Goal: Browse casually: Explore the website without a specific task or goal

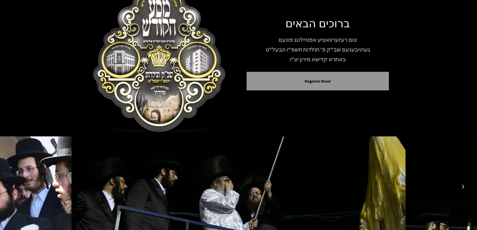
scroll to position [50, 0]
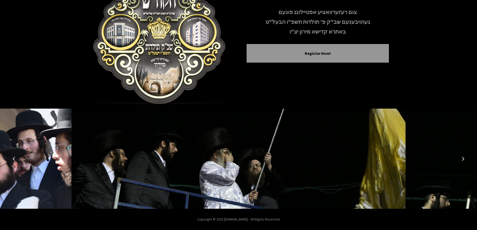
click at [15, 158] on icon "Previous image" at bounding box center [14, 159] width 4 height 4
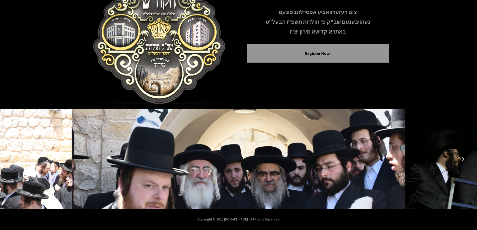
click at [463, 159] on icon "Next image" at bounding box center [463, 159] width 4 height 4
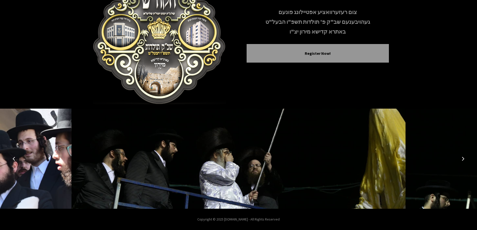
click at [463, 159] on icon "Next image" at bounding box center [463, 159] width 4 height 4
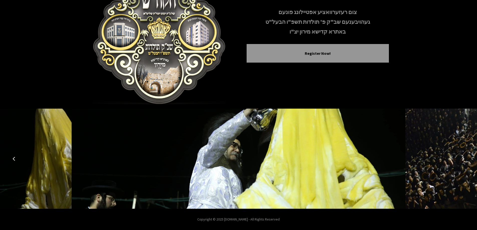
click at [463, 159] on icon "Next image" at bounding box center [463, 159] width 4 height 4
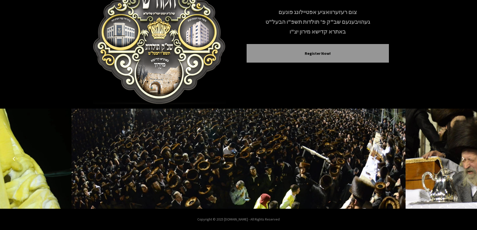
click at [463, 159] on icon "Next image" at bounding box center [463, 159] width 4 height 4
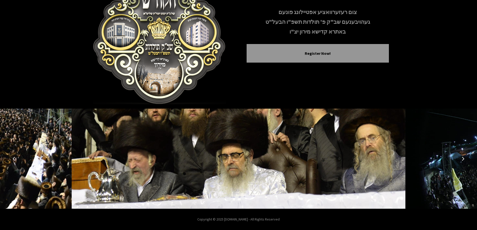
click at [463, 159] on icon "Next image" at bounding box center [463, 159] width 4 height 4
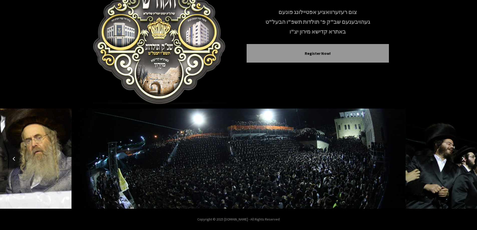
click at [463, 159] on icon "Next image" at bounding box center [463, 159] width 4 height 4
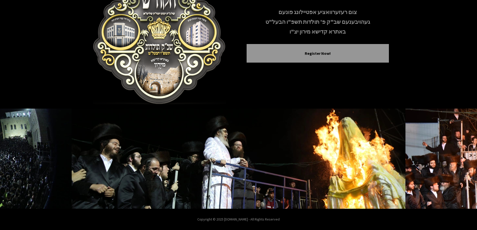
click at [463, 159] on icon "Next image" at bounding box center [463, 159] width 4 height 4
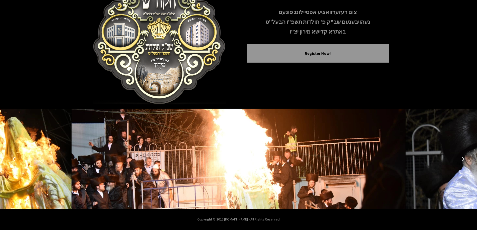
click at [463, 159] on icon "Next image" at bounding box center [463, 159] width 4 height 4
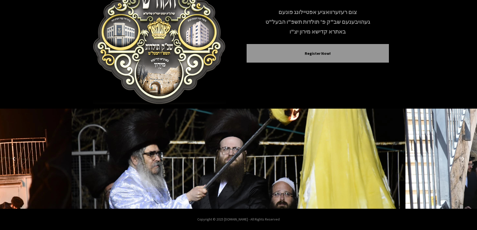
click at [463, 159] on icon "Next image" at bounding box center [463, 159] width 4 height 4
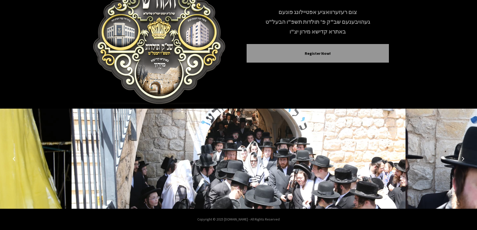
click at [463, 159] on icon "Next image" at bounding box center [463, 159] width 4 height 4
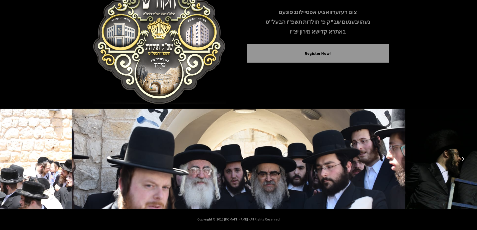
click at [463, 159] on icon "Next image" at bounding box center [463, 159] width 4 height 4
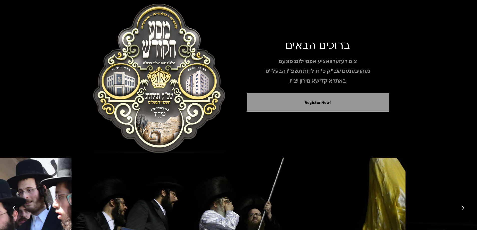
scroll to position [0, 0]
